Goal: Information Seeking & Learning: Learn about a topic

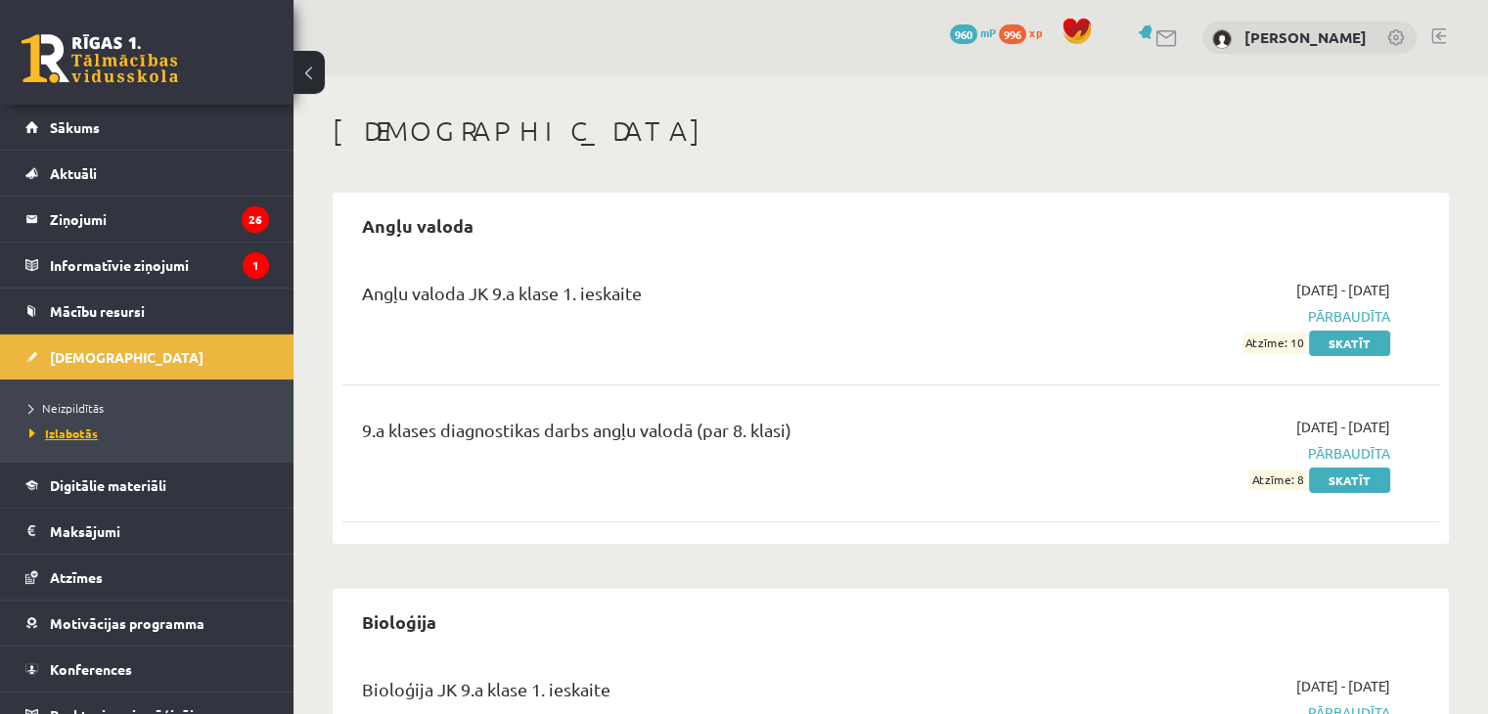
click at [78, 433] on span "Izlabotās" at bounding box center [63, 434] width 68 height 16
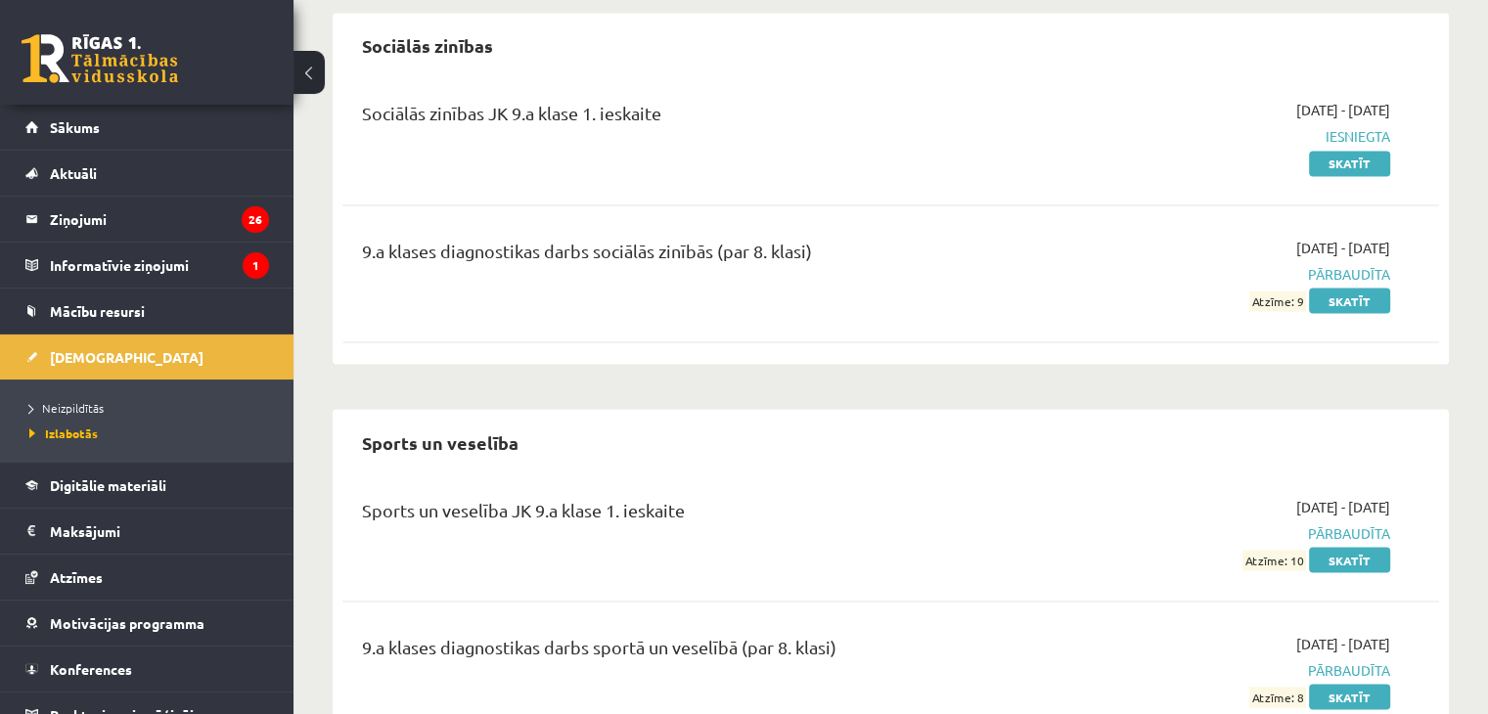
scroll to position [3569, 0]
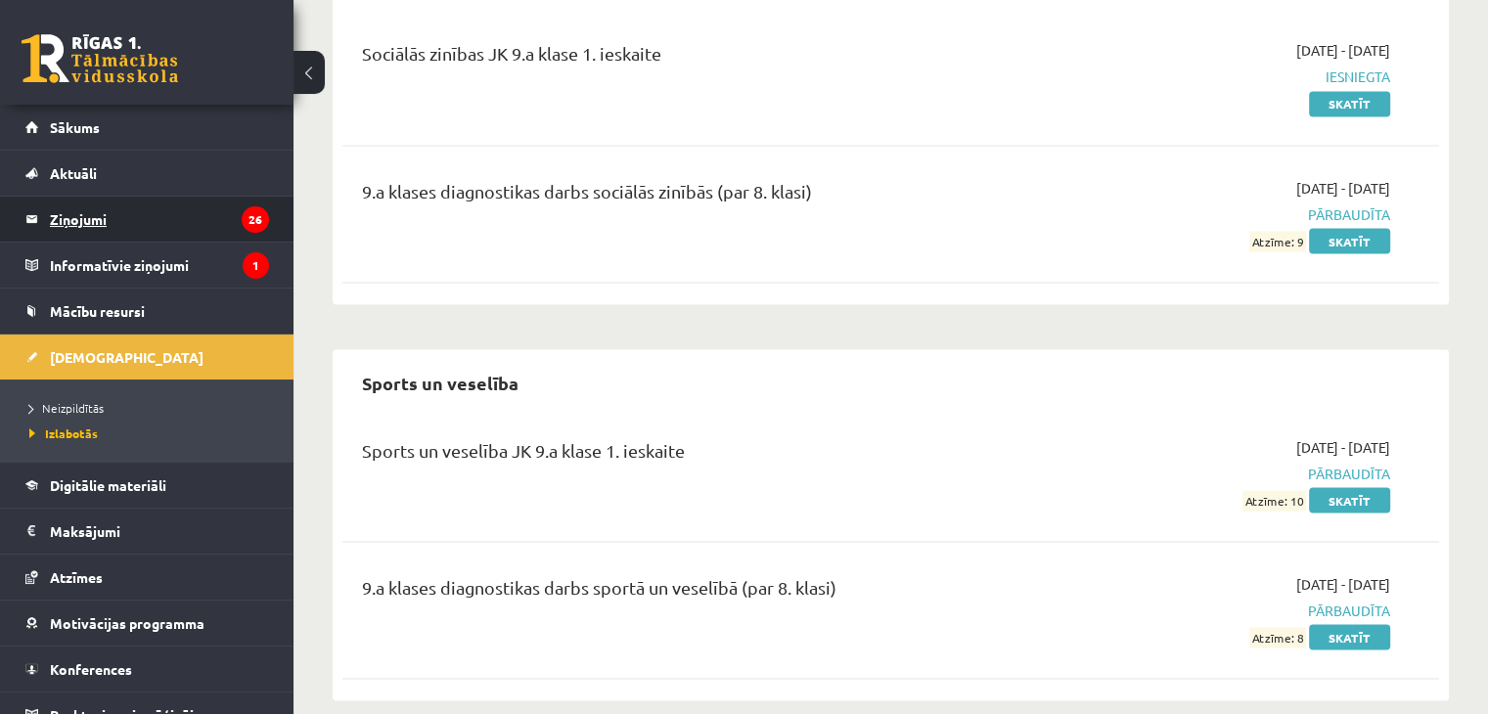
click at [153, 225] on legend "Ziņojumi 26" at bounding box center [159, 219] width 219 height 45
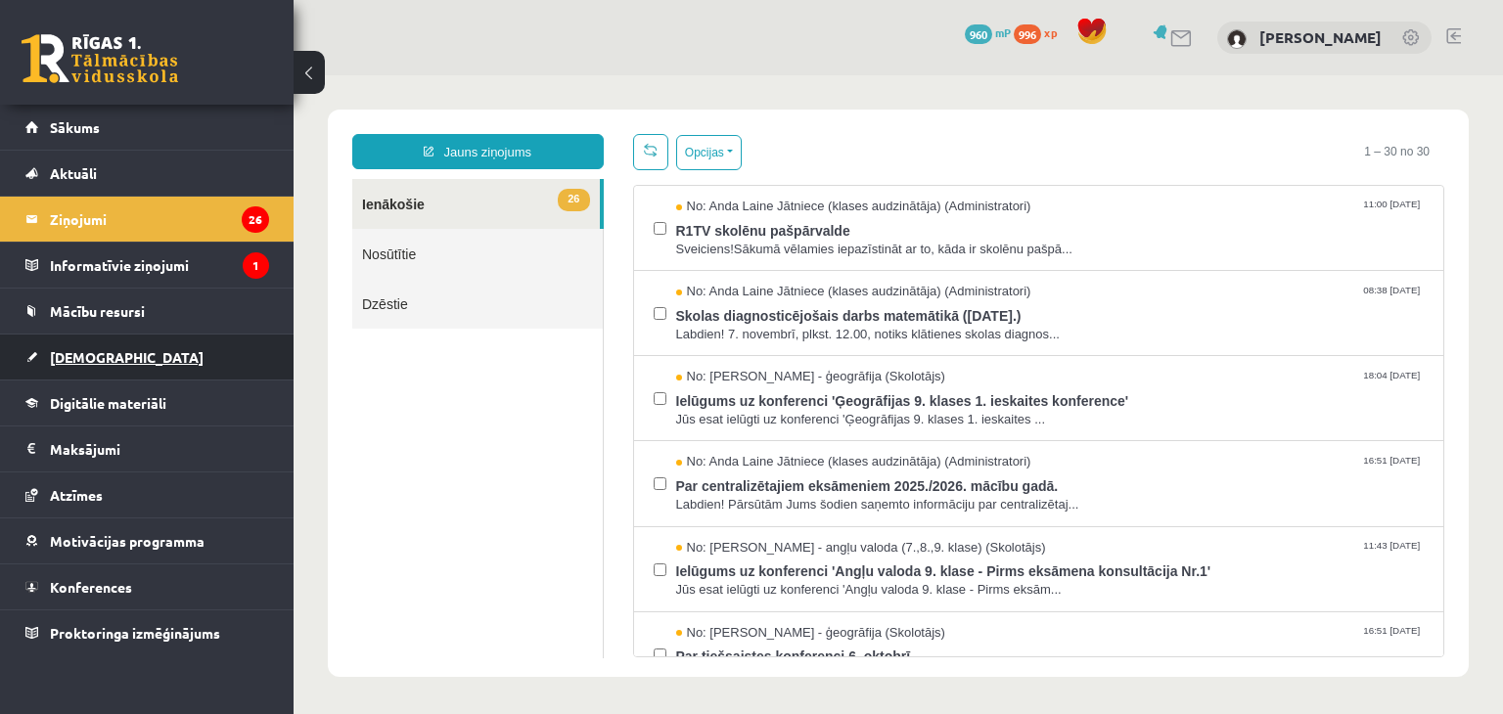
click at [182, 343] on link "[DEMOGRAPHIC_DATA]" at bounding box center [147, 357] width 244 height 45
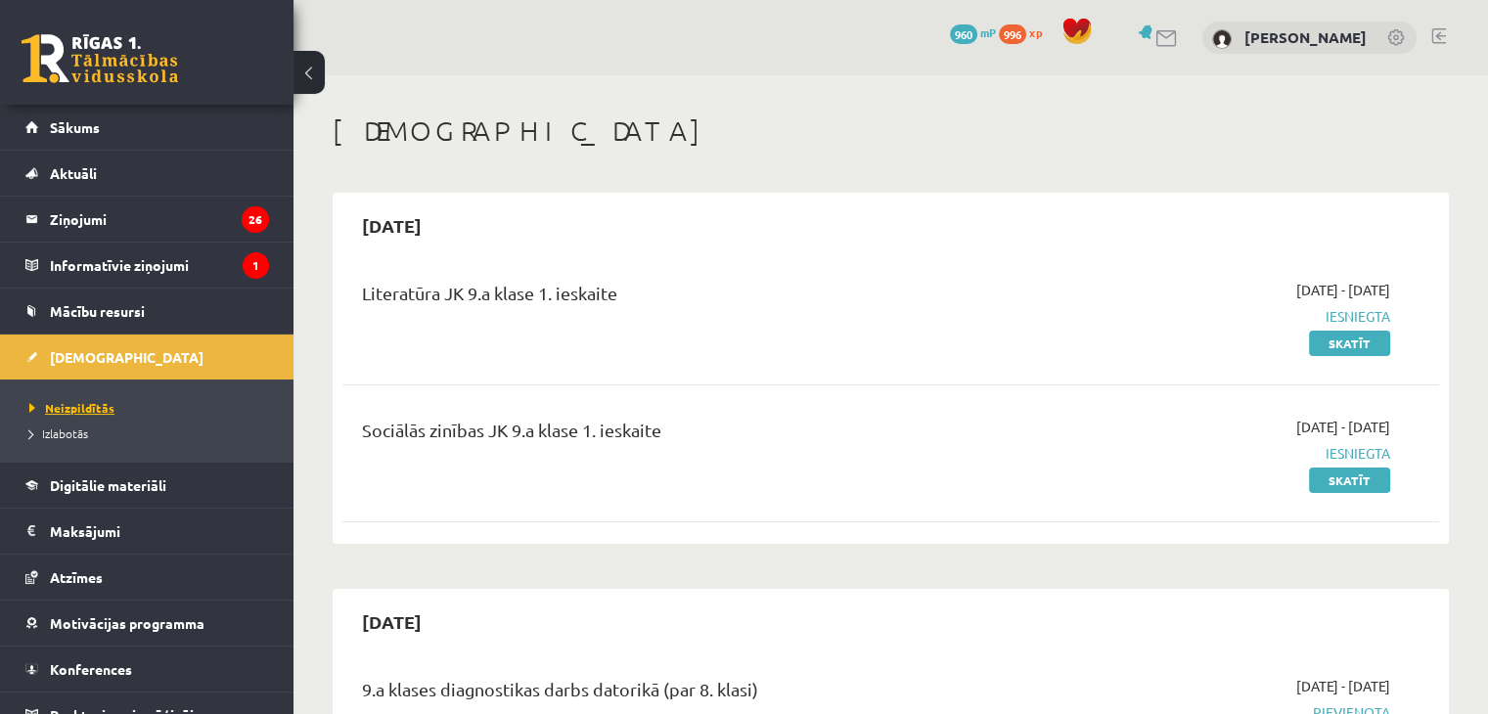
click at [170, 404] on link "Neizpildītās" at bounding box center [151, 408] width 245 height 18
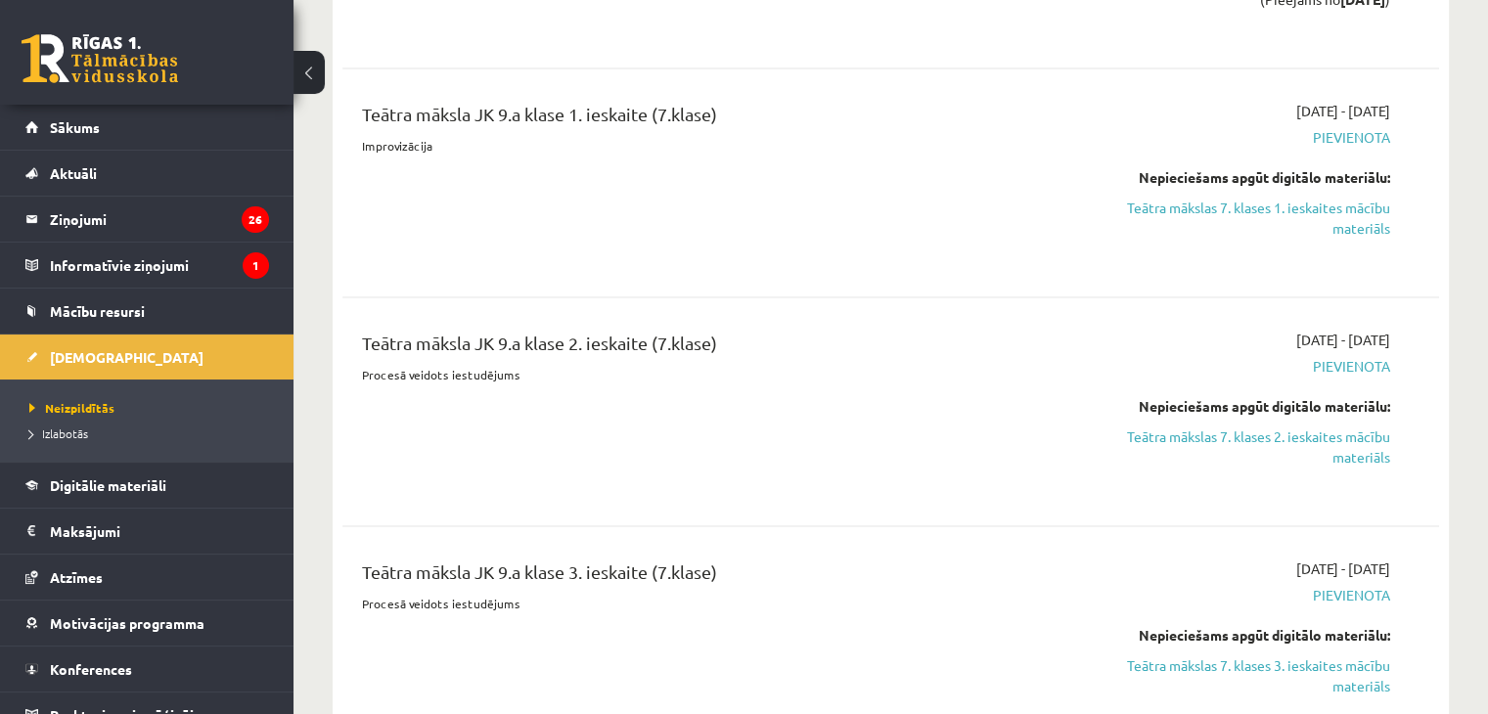
scroll to position [3661, 0]
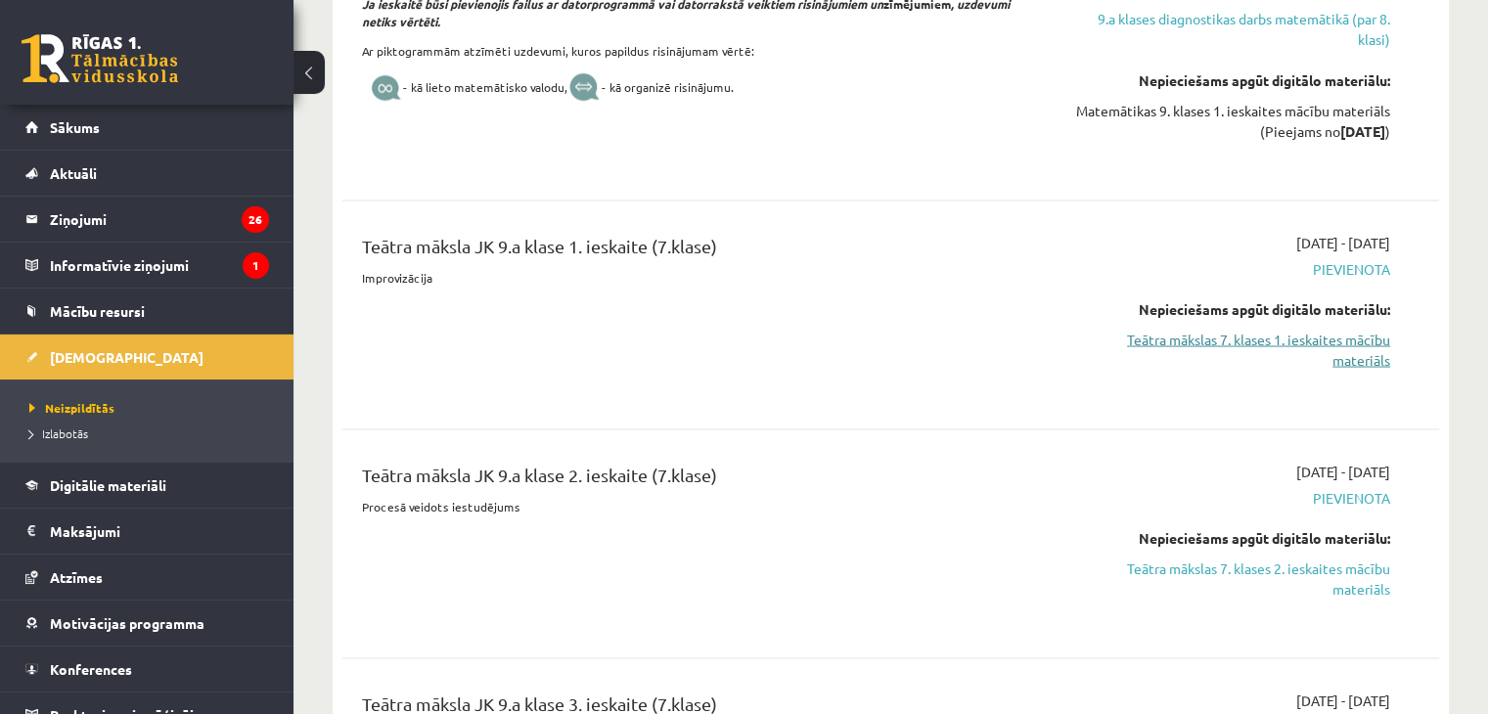
click at [1245, 343] on link "Teātra mākslas 7. klases 1. ieskaites mācību materiāls" at bounding box center [1228, 349] width 323 height 41
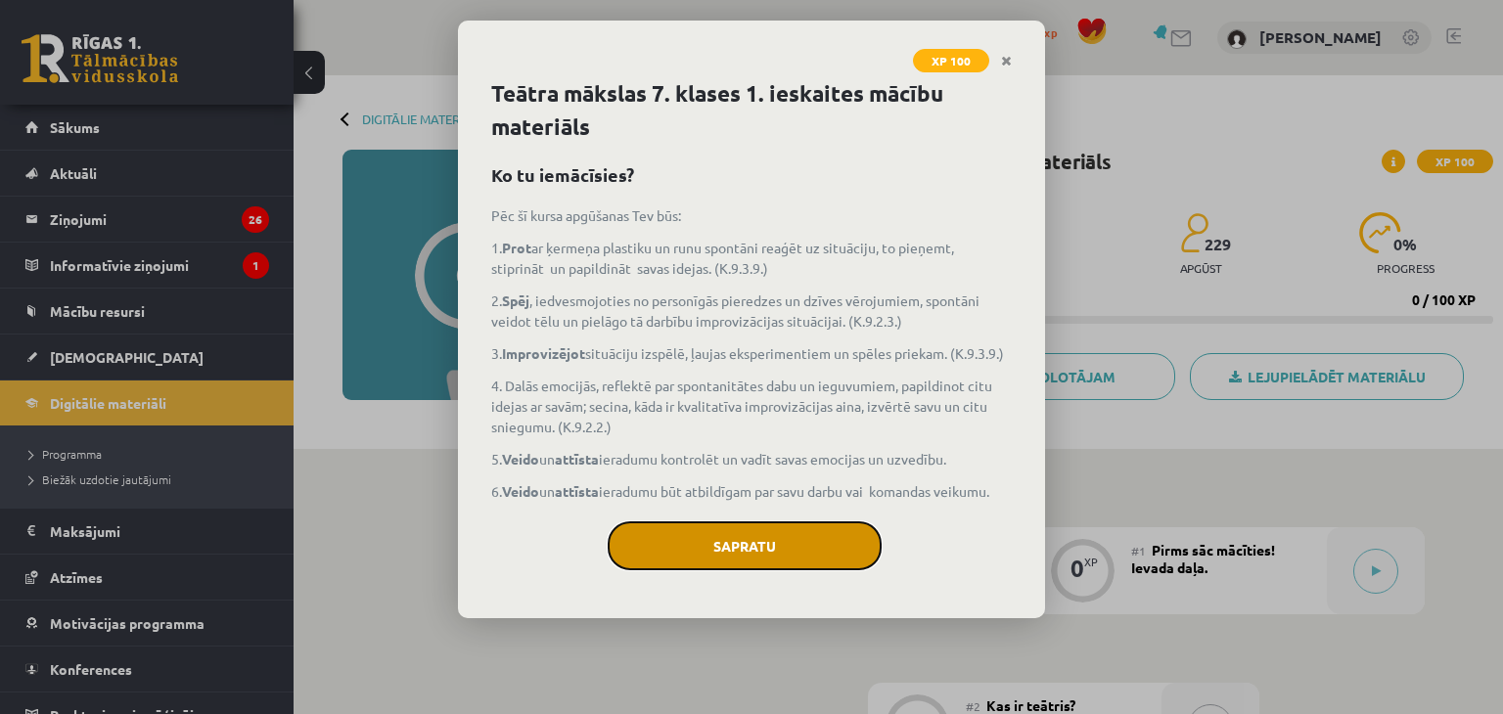
click at [806, 550] on button "Sapratu" at bounding box center [745, 545] width 274 height 49
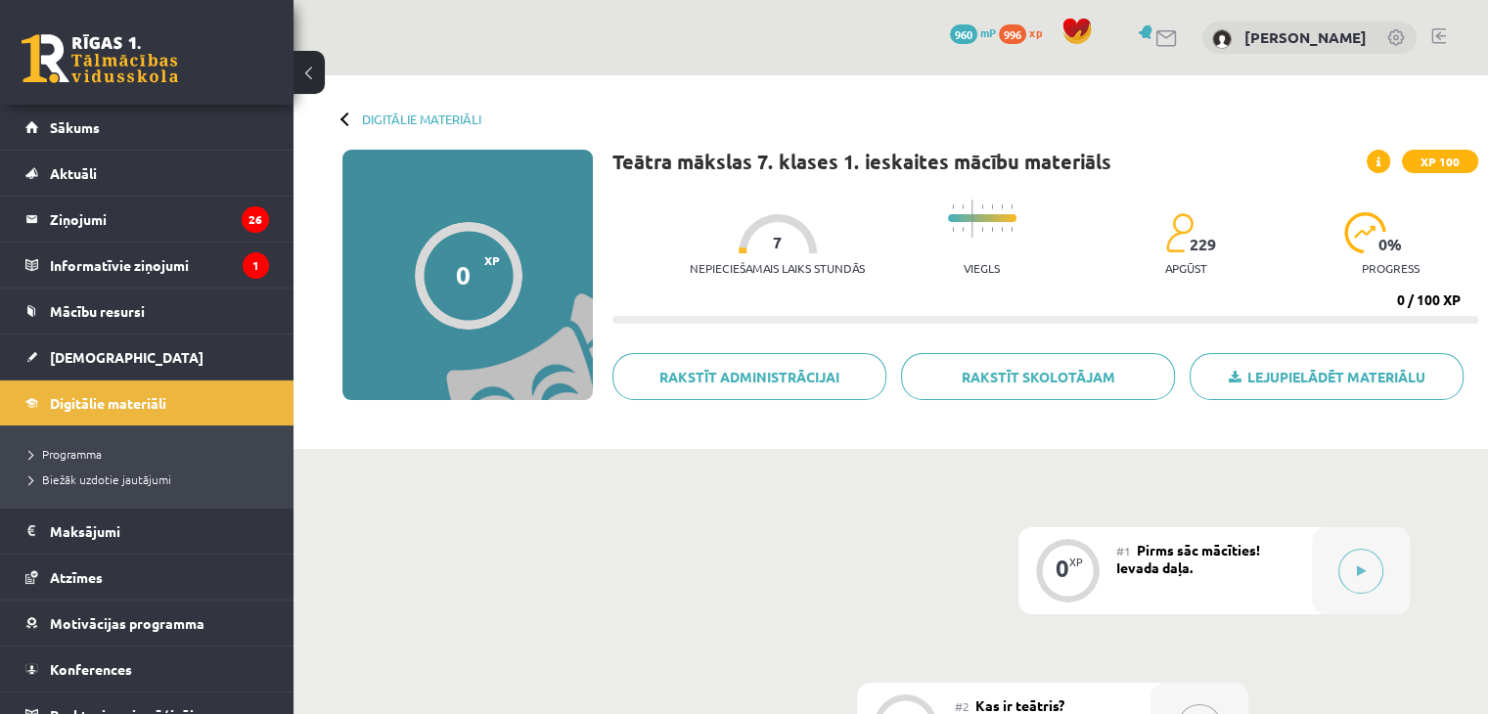
click at [1436, 40] on link at bounding box center [1438, 36] width 15 height 16
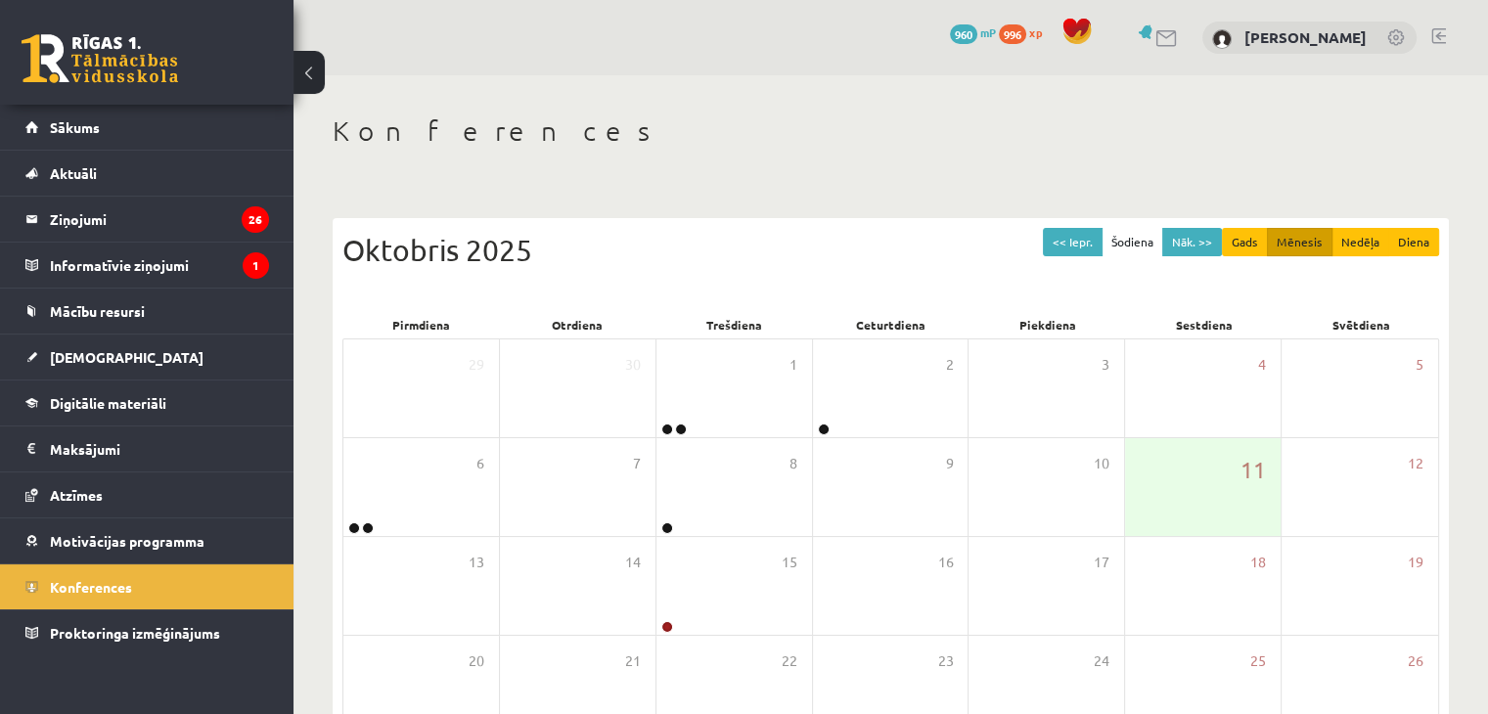
click at [1437, 39] on link at bounding box center [1438, 36] width 15 height 16
